Goal: Information Seeking & Learning: Find specific fact

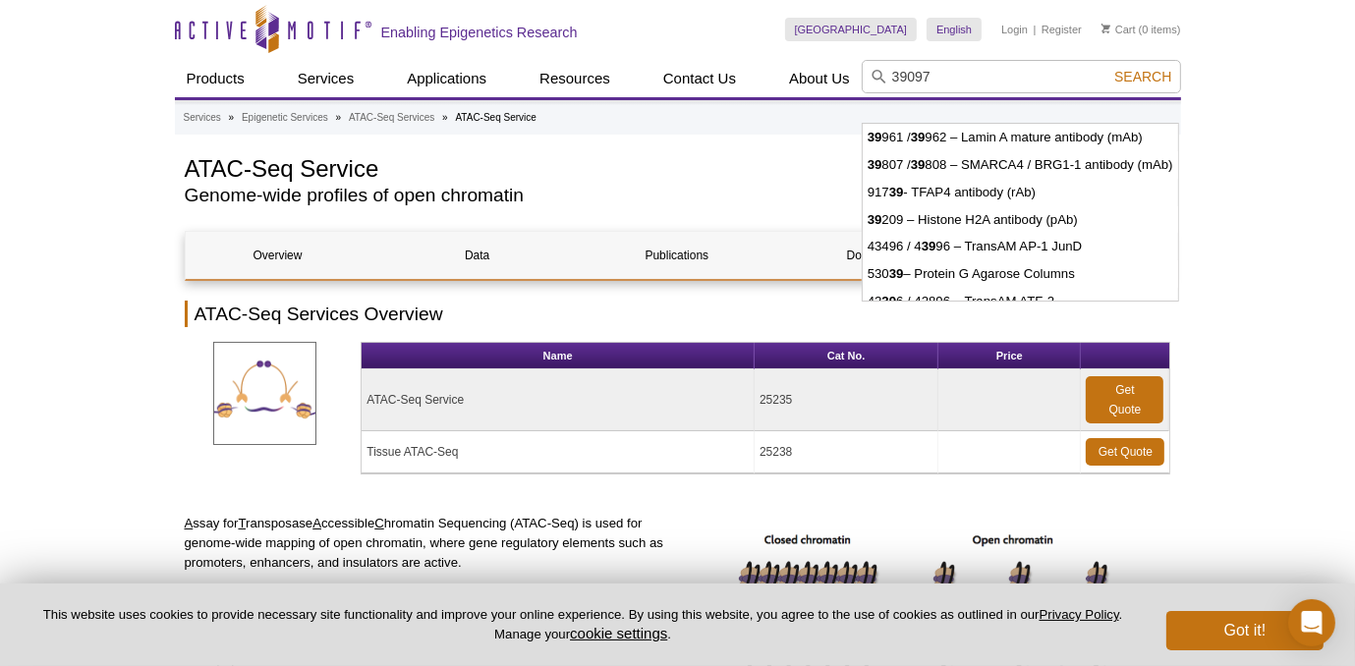
type input "39097"
click at [1109, 68] on button "Search" at bounding box center [1143, 77] width 69 height 18
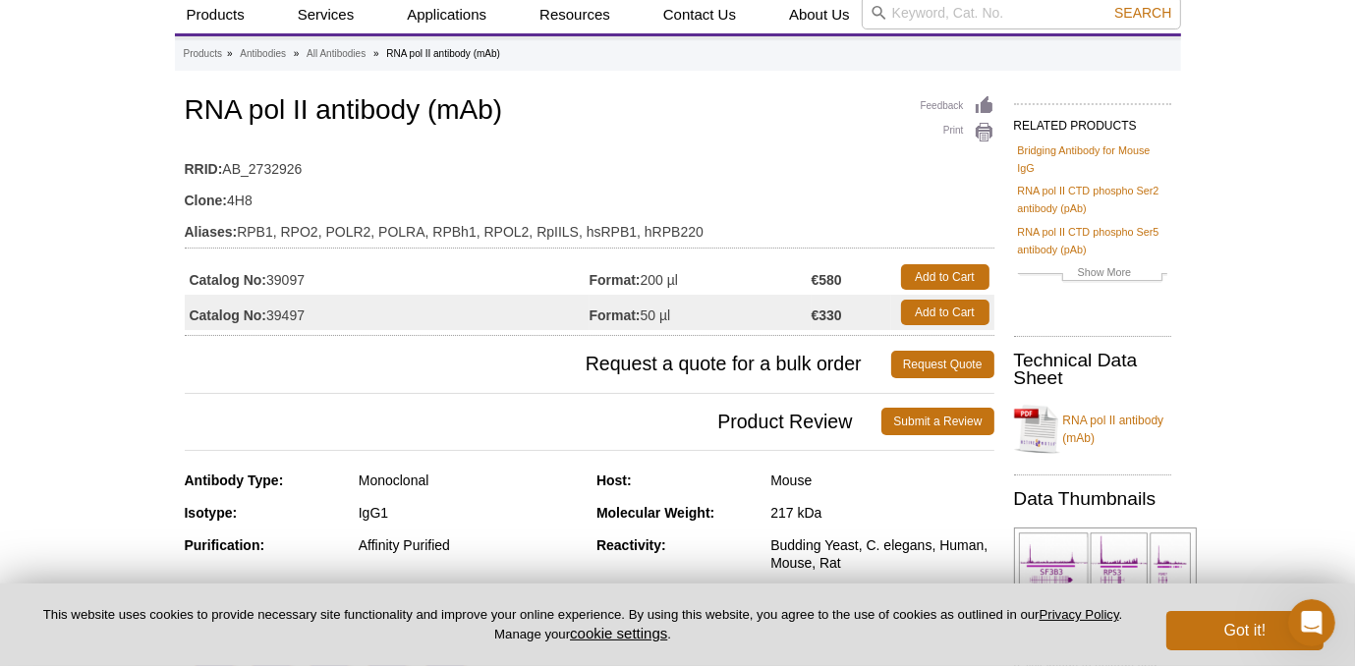
scroll to position [98, 0]
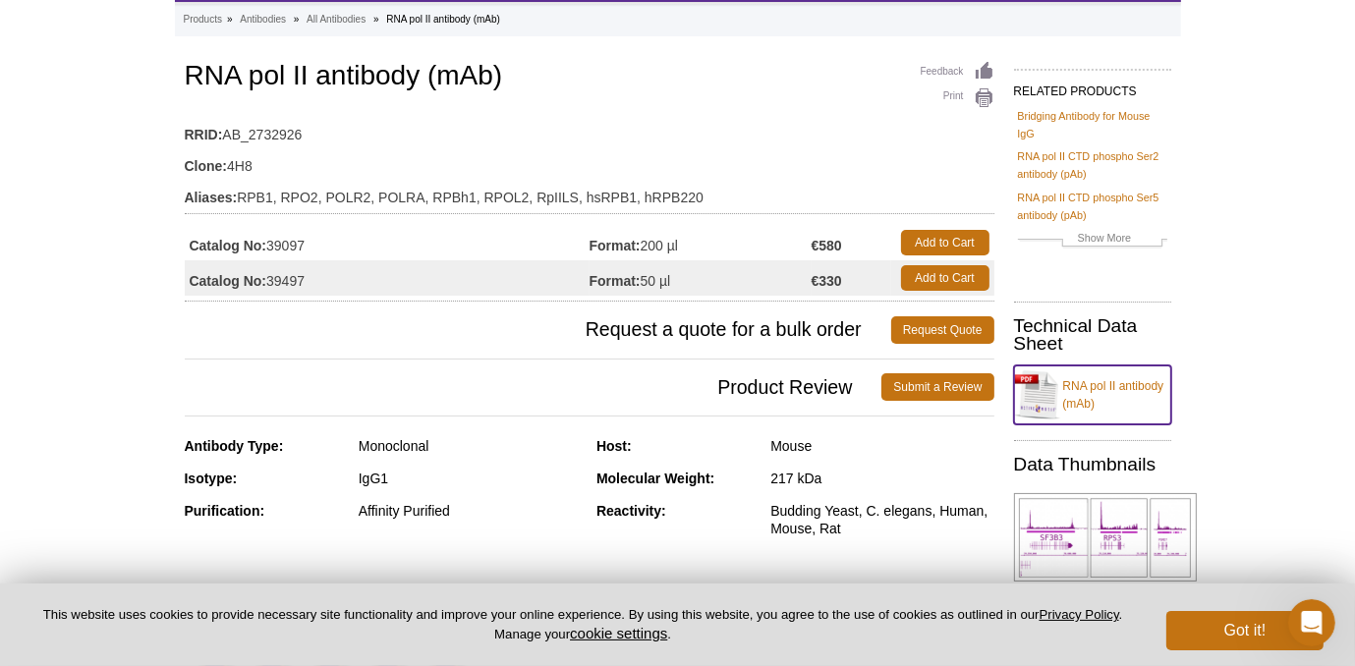
click at [1063, 394] on link "RNA pol II antibody (mAb)" at bounding box center [1092, 395] width 157 height 59
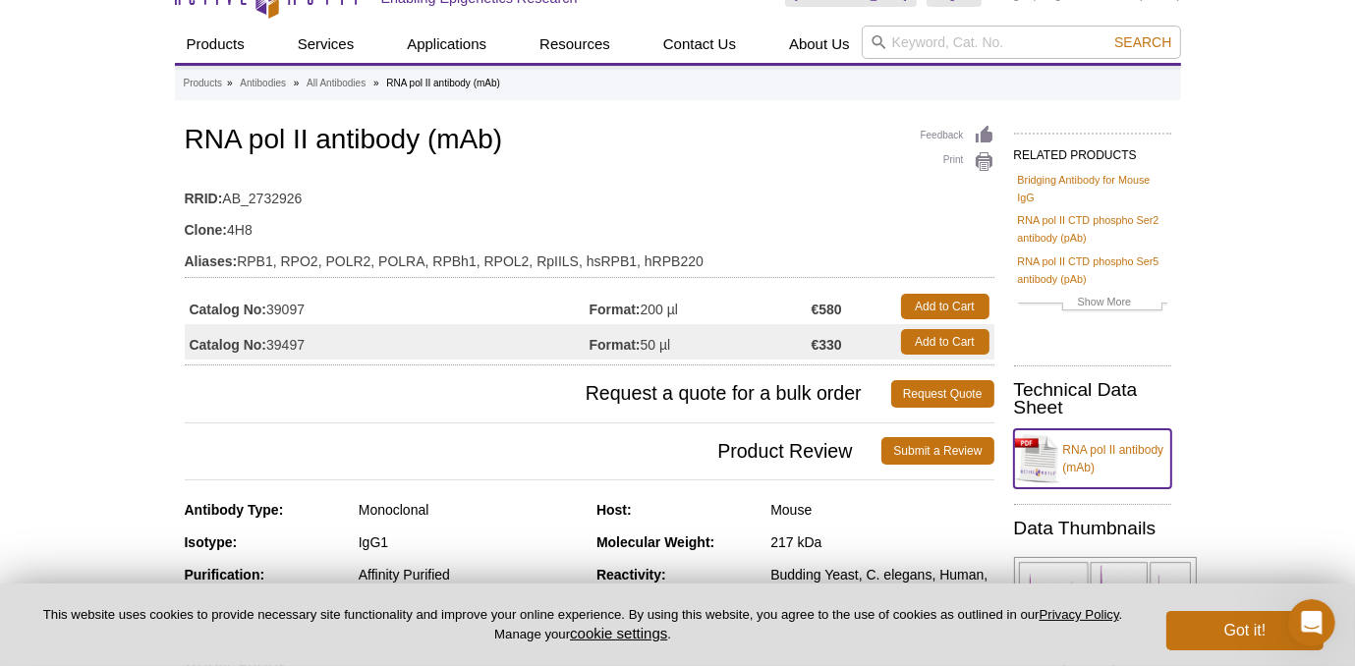
scroll to position [0, 0]
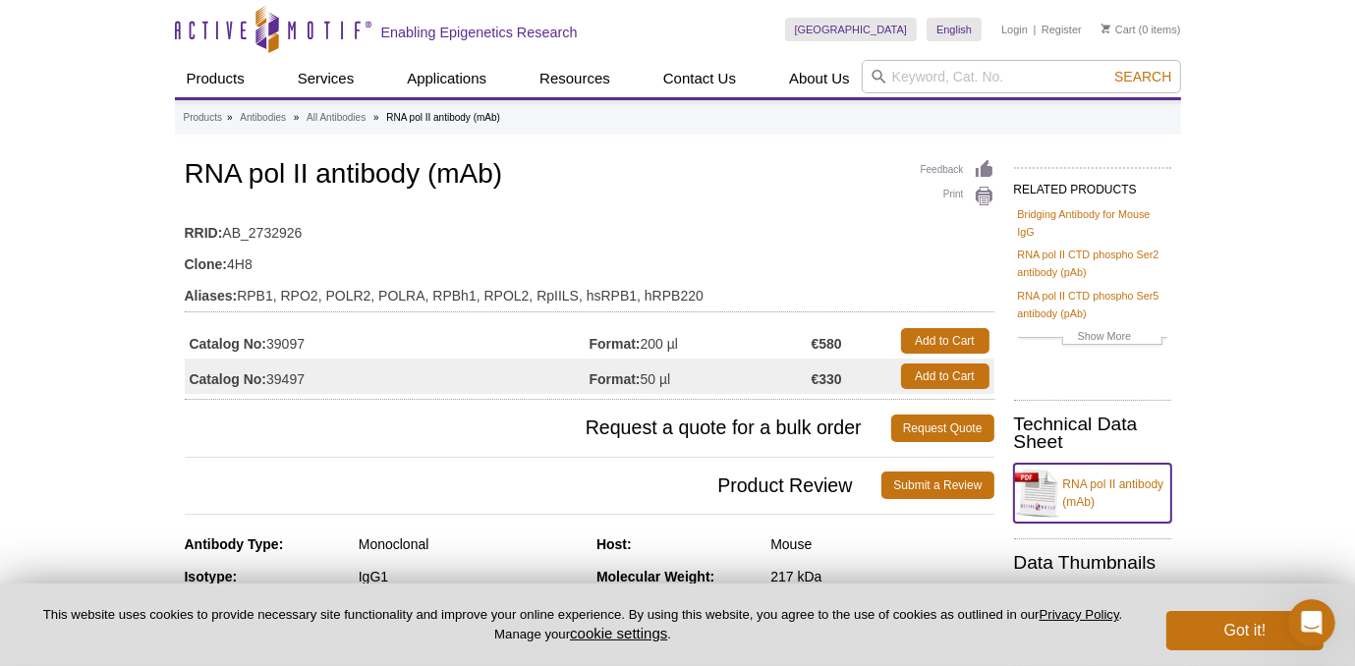
click at [1089, 484] on link "RNA pol II antibody (mAb)" at bounding box center [1092, 493] width 157 height 59
click at [1085, 478] on link "RNA pol II antibody (mAb)" at bounding box center [1092, 493] width 157 height 59
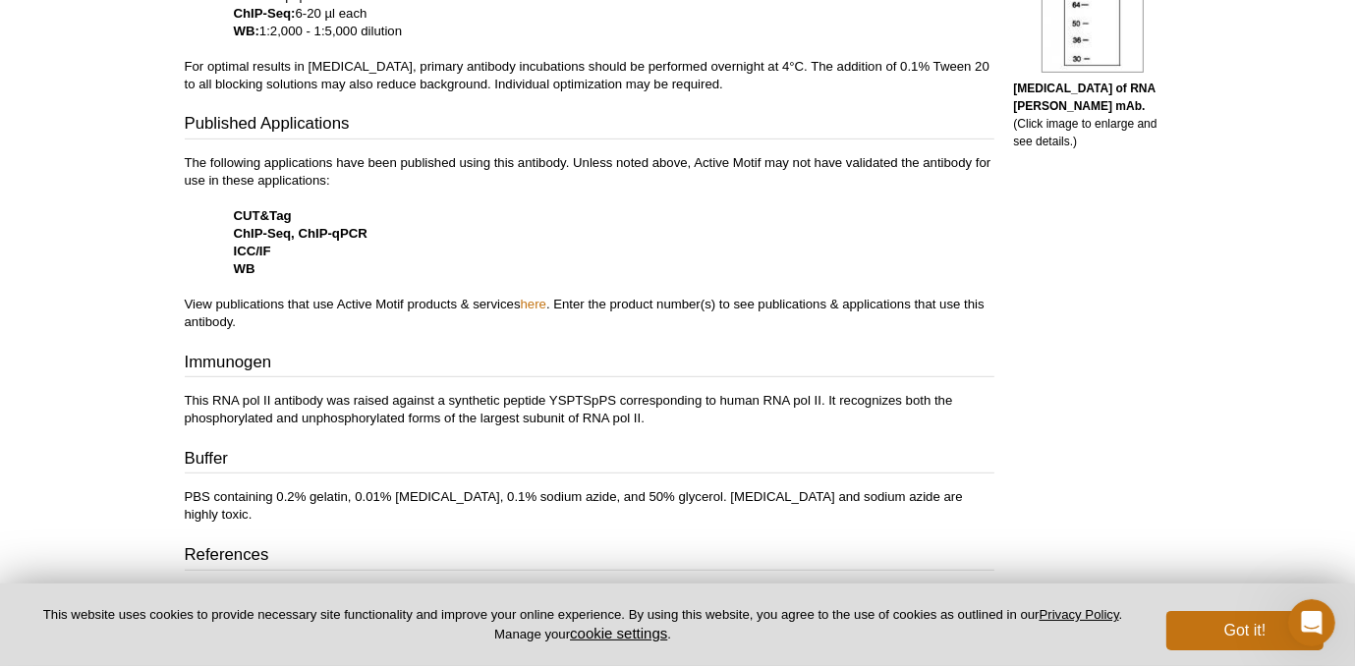
scroll to position [983, 0]
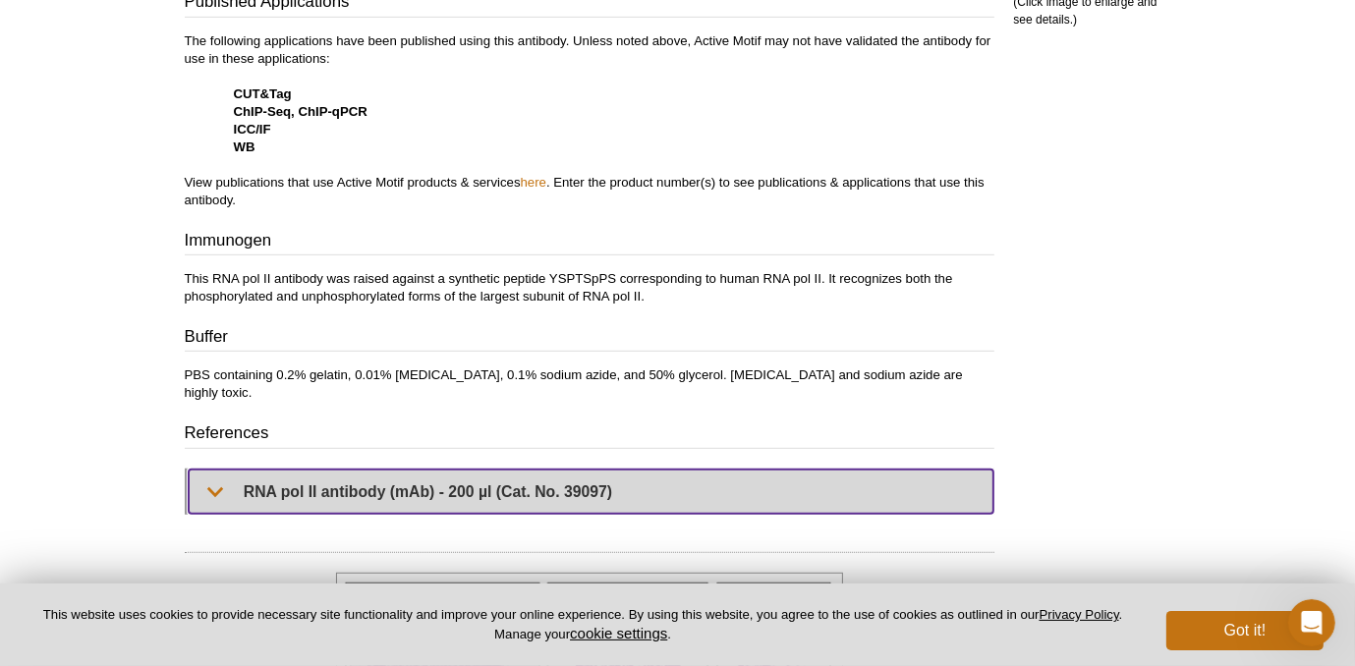
click at [218, 477] on summary "RNA pol II antibody (mAb) - 200 µl (Cat. No. 39097)" at bounding box center [591, 492] width 805 height 44
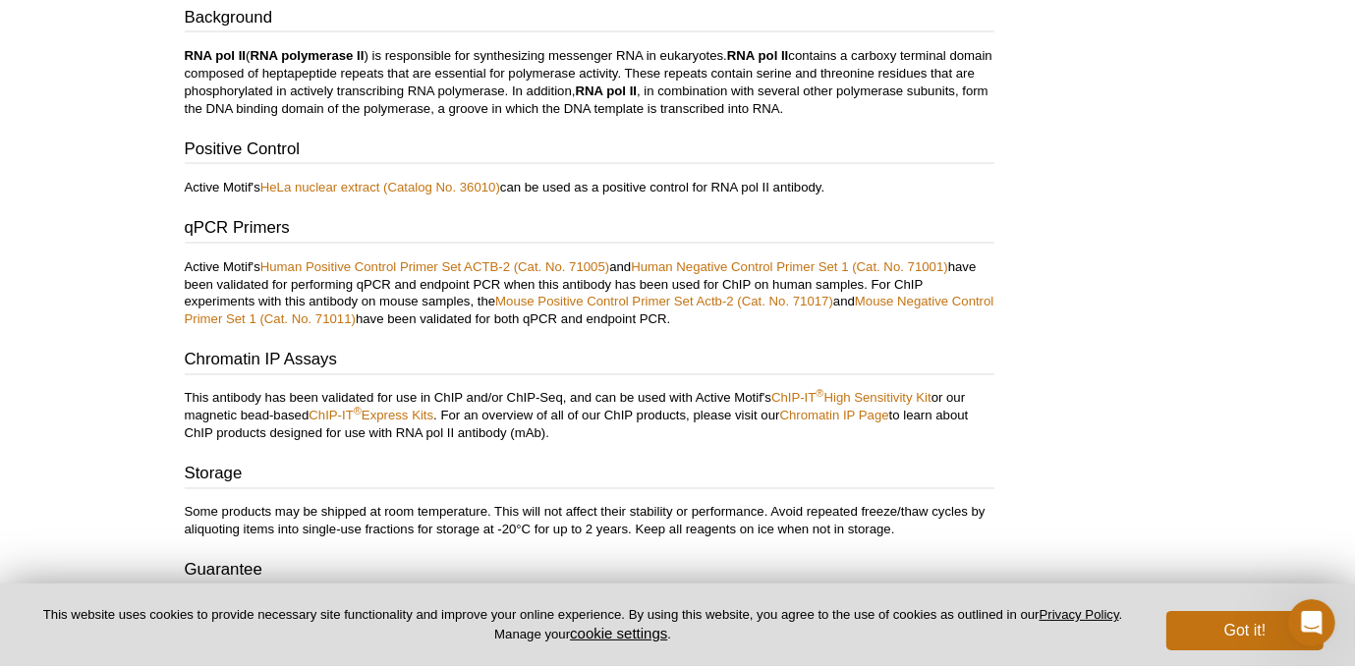
scroll to position [3145, 0]
